Goal: Task Accomplishment & Management: Use online tool/utility

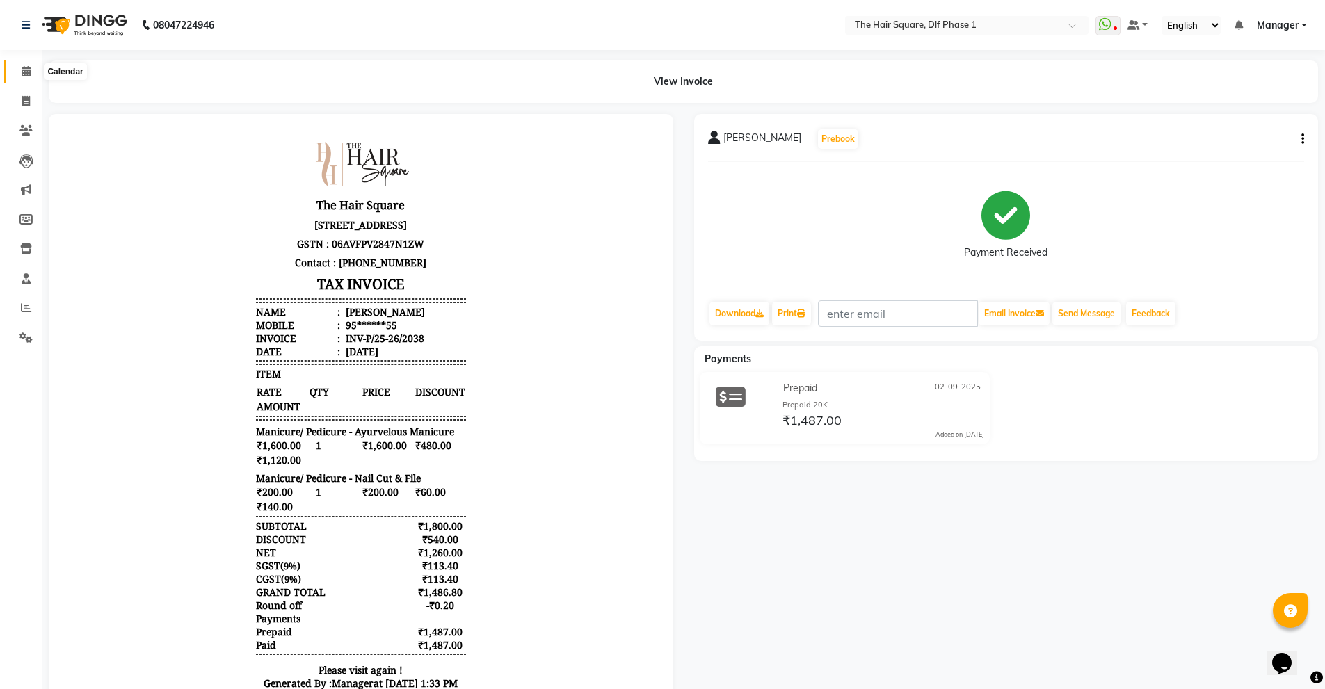
click at [36, 68] on span at bounding box center [26, 72] width 24 height 16
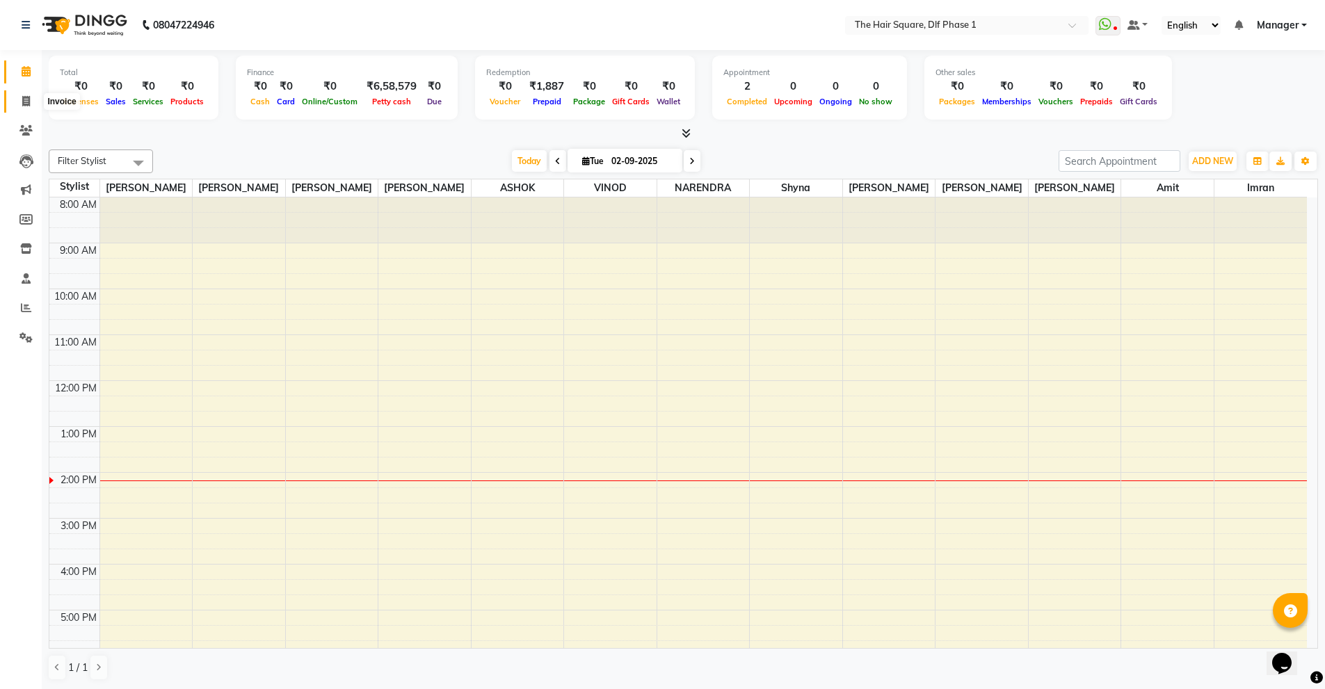
click at [30, 99] on icon at bounding box center [26, 101] width 8 height 10
select select "service"
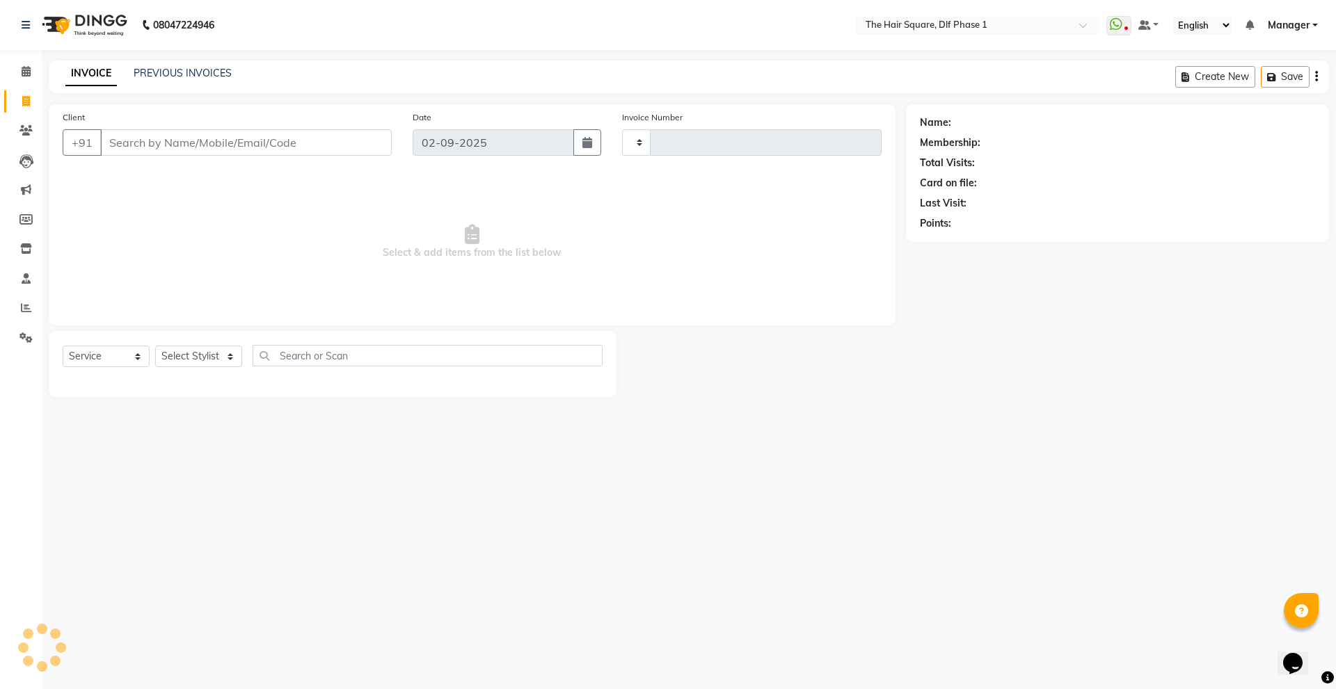
type input "2039"
select select "5766"
drag, startPoint x: 537, startPoint y: 83, endPoint x: 523, endPoint y: 87, distance: 15.2
click at [535, 83] on div "INVOICE PREVIOUS INVOICES Create New Save" at bounding box center [689, 77] width 1280 height 33
click at [248, 143] on input "Client" at bounding box center [246, 142] width 292 height 26
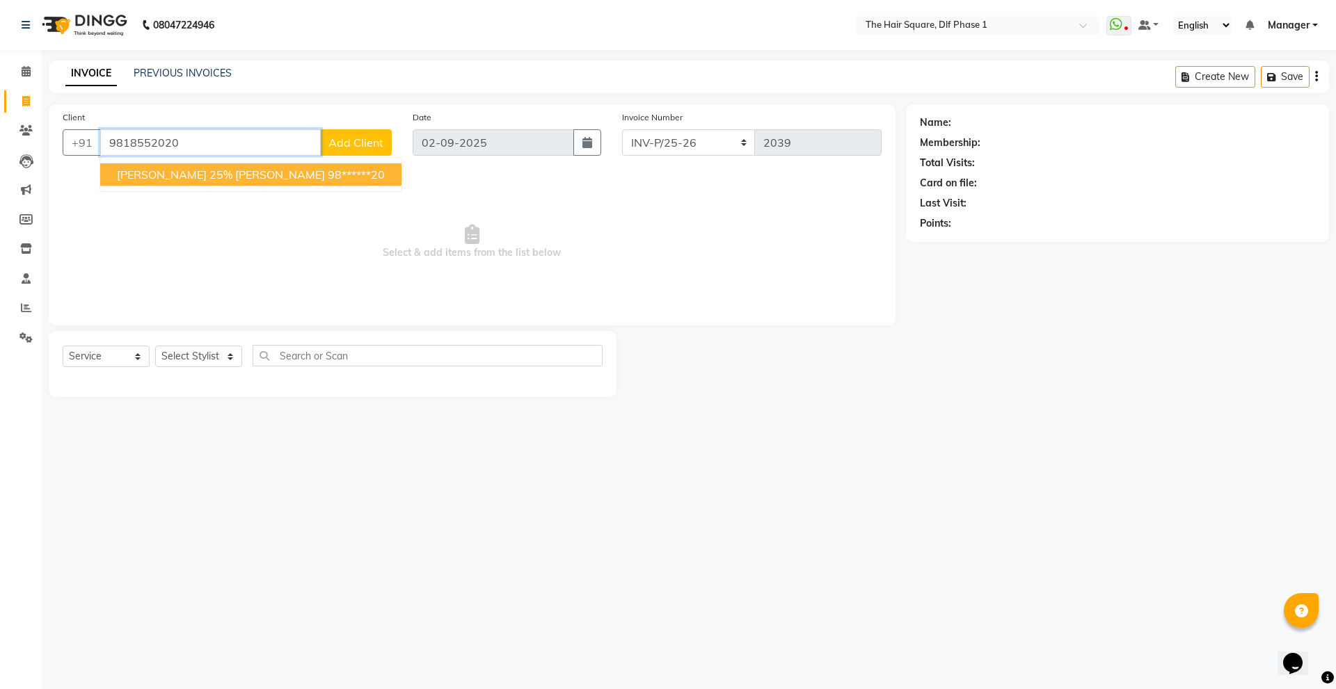
type input "9818552020"
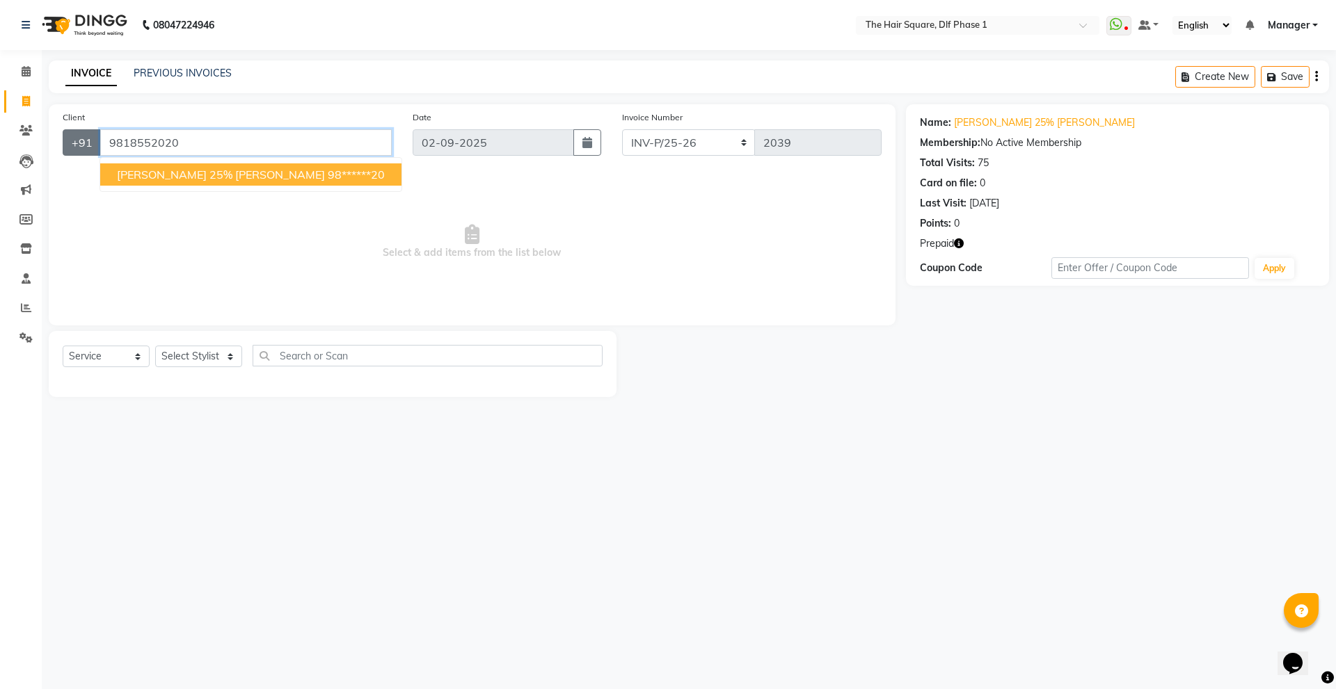
drag, startPoint x: 223, startPoint y: 143, endPoint x: 97, endPoint y: 154, distance: 126.5
click at [97, 154] on div "[PHONE_NUMBER] [PERSON_NAME] 25% [PERSON_NAME] 98******20" at bounding box center [227, 142] width 329 height 26
click at [957, 241] on icon "button" at bounding box center [959, 244] width 10 height 10
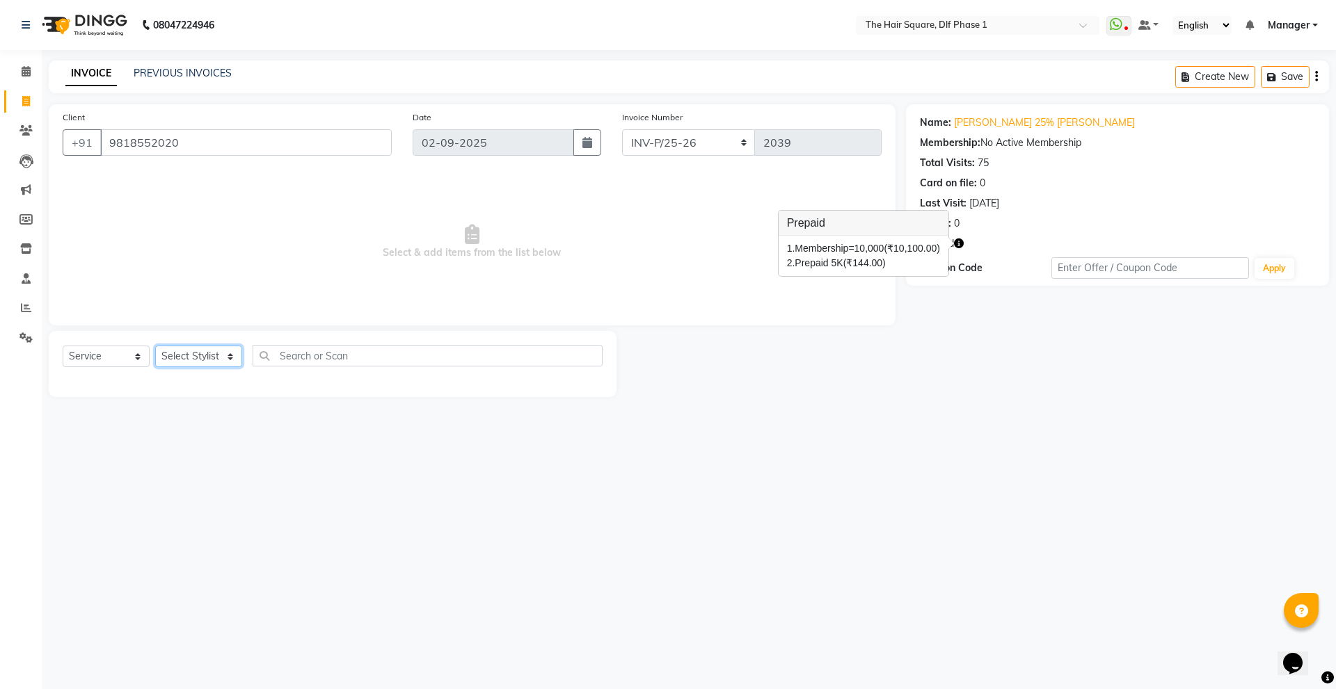
click at [178, 357] on select "Select Stylist [PERSON_NAME] AMIT [PERSON_NAME] [PERSON_NAME] [PERSON_NAME] Man…" at bounding box center [198, 357] width 87 height 22
select select "39748"
click at [155, 346] on select "Select Stylist [PERSON_NAME] AMIT [PERSON_NAME] [PERSON_NAME] [PERSON_NAME] Man…" at bounding box center [198, 357] width 87 height 22
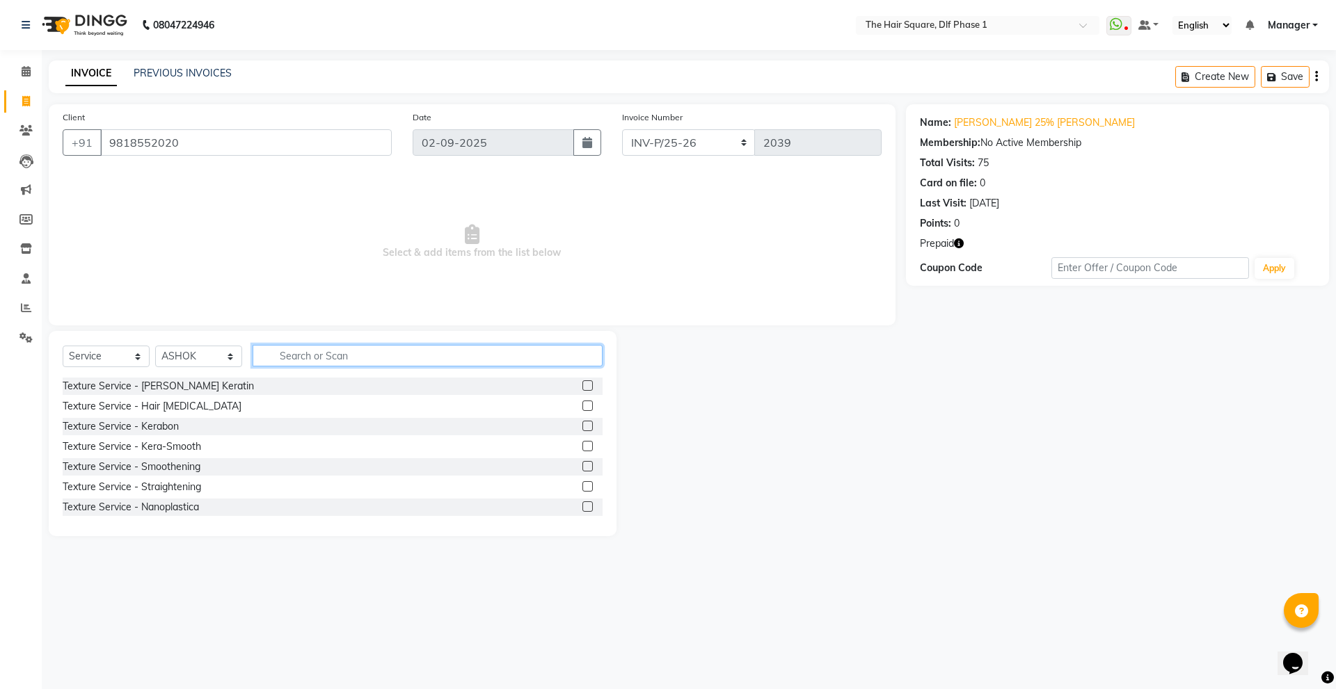
click at [348, 352] on input "text" at bounding box center [428, 356] width 350 height 22
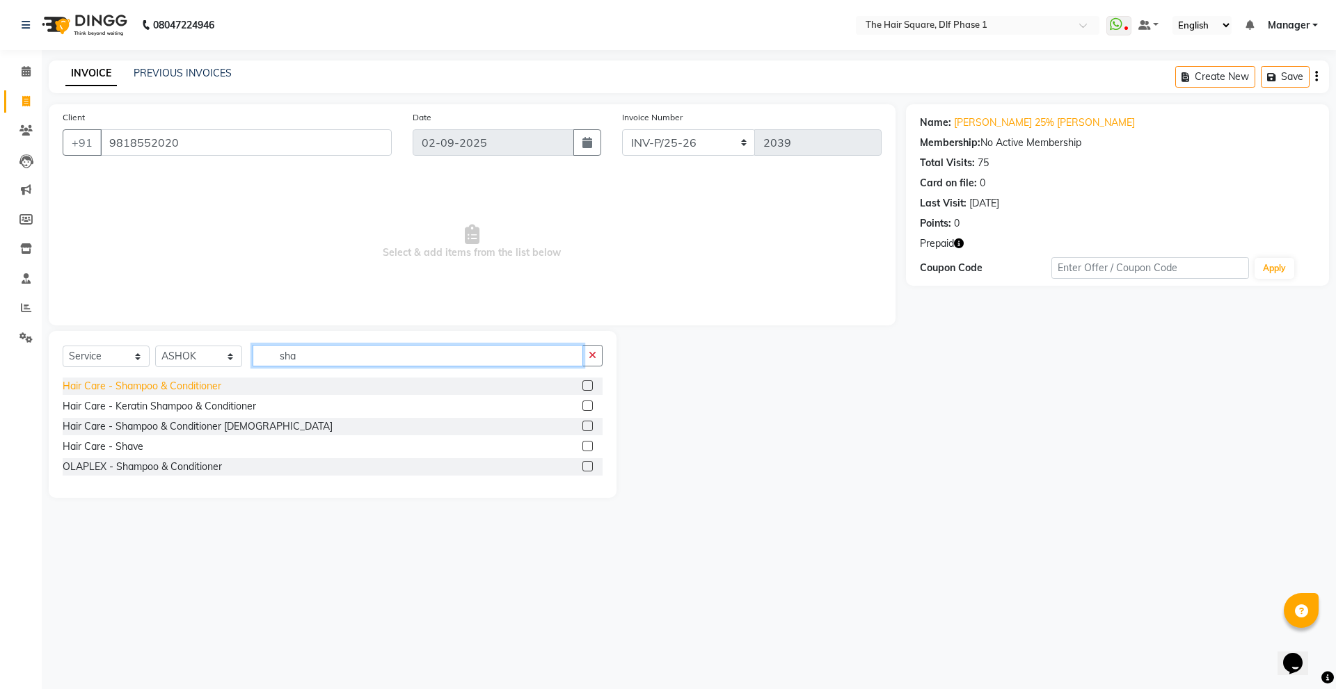
type input "sha"
click at [189, 381] on div "Hair Care - Shampoo & Conditioner" at bounding box center [142, 386] width 159 height 15
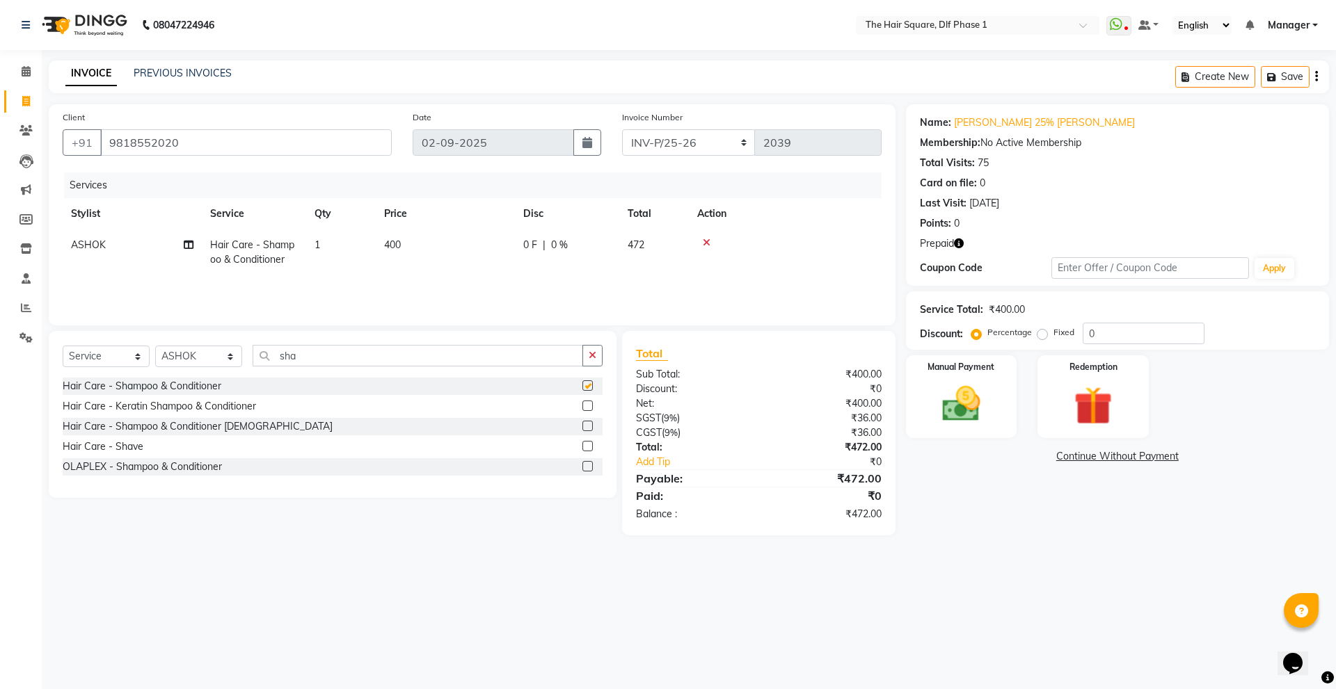
checkbox input "false"
click at [957, 243] on icon "button" at bounding box center [959, 244] width 10 height 10
click at [1085, 424] on img at bounding box center [1092, 405] width 65 height 49
click at [1034, 460] on span "Prepaid 2" at bounding box center [1029, 458] width 45 height 16
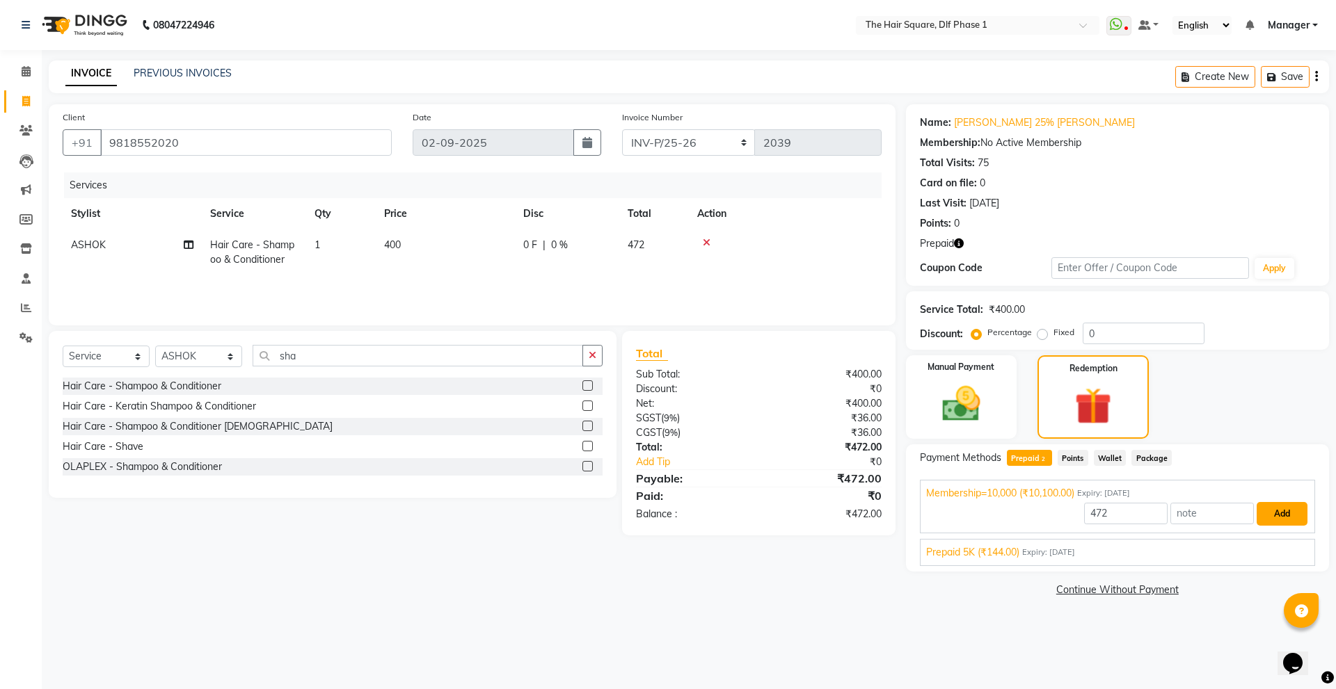
click at [1280, 520] on button "Add" at bounding box center [1282, 514] width 51 height 24
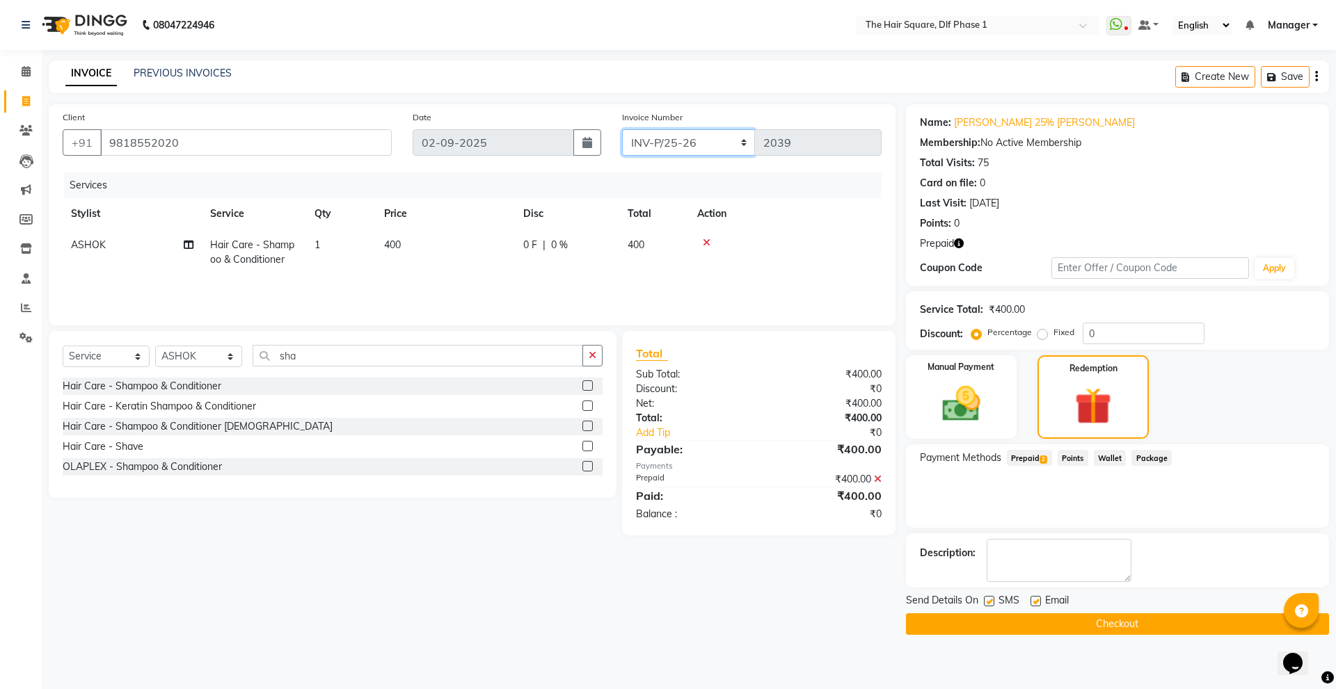
click at [726, 139] on select "INV-P-MEMB/25-26 INV-P/25-26" at bounding box center [689, 142] width 134 height 26
select select "5959"
click at [622, 129] on select "INV-P-MEMB/25-26 INV-P/25-26" at bounding box center [689, 142] width 134 height 26
type input "0147"
click at [1018, 626] on button "Checkout" at bounding box center [1117, 625] width 423 height 22
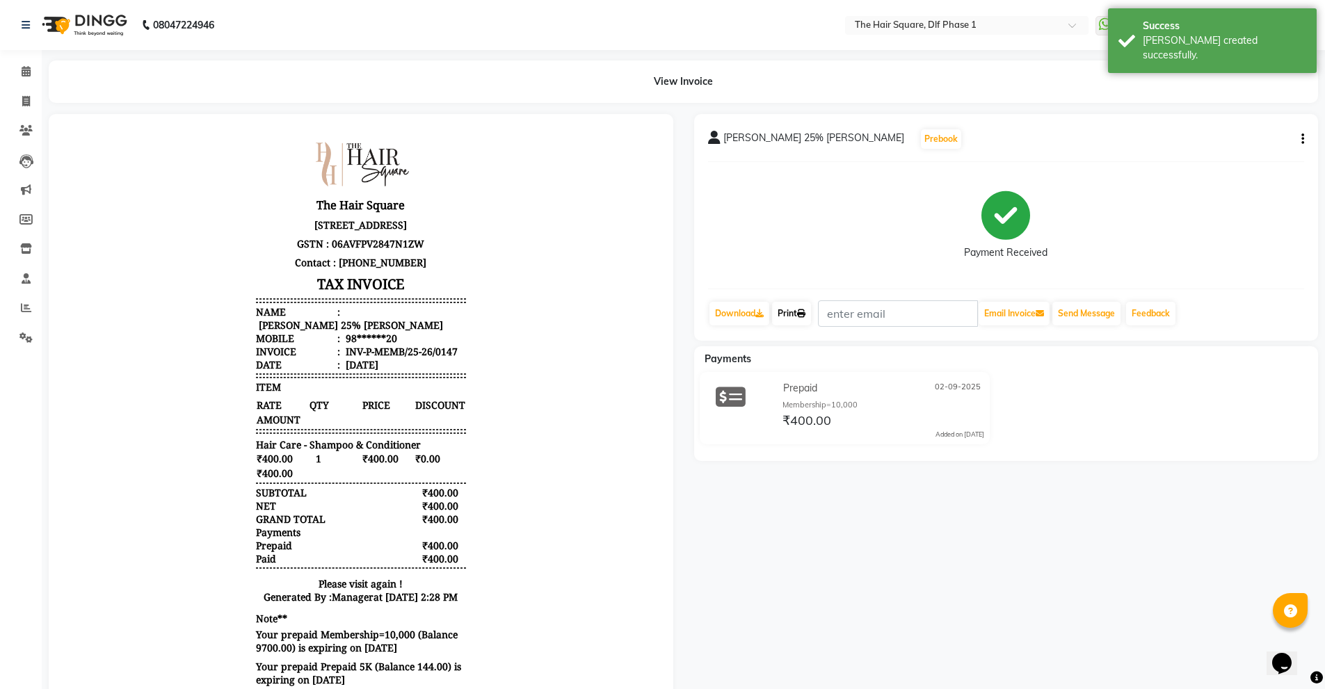
click at [800, 319] on link "Print" at bounding box center [791, 314] width 39 height 24
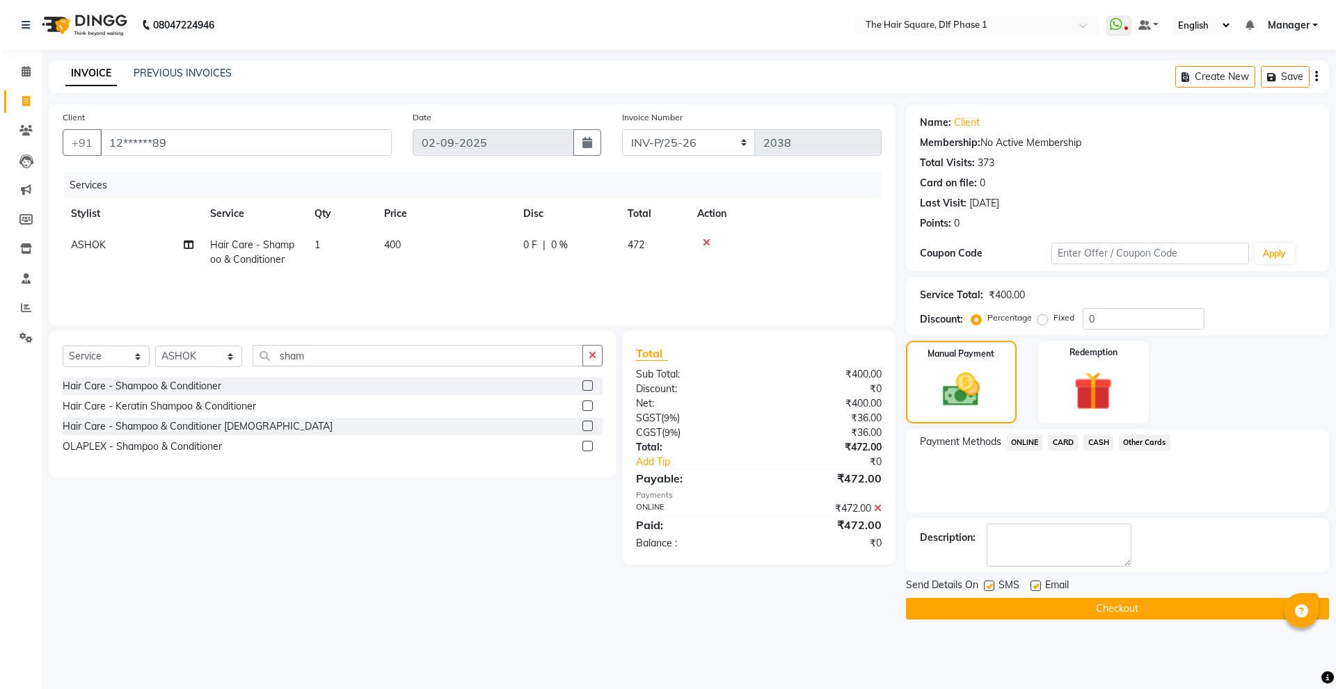
select select "5766"
select select "service"
select select "39748"
